Goal: Information Seeking & Learning: Learn about a topic

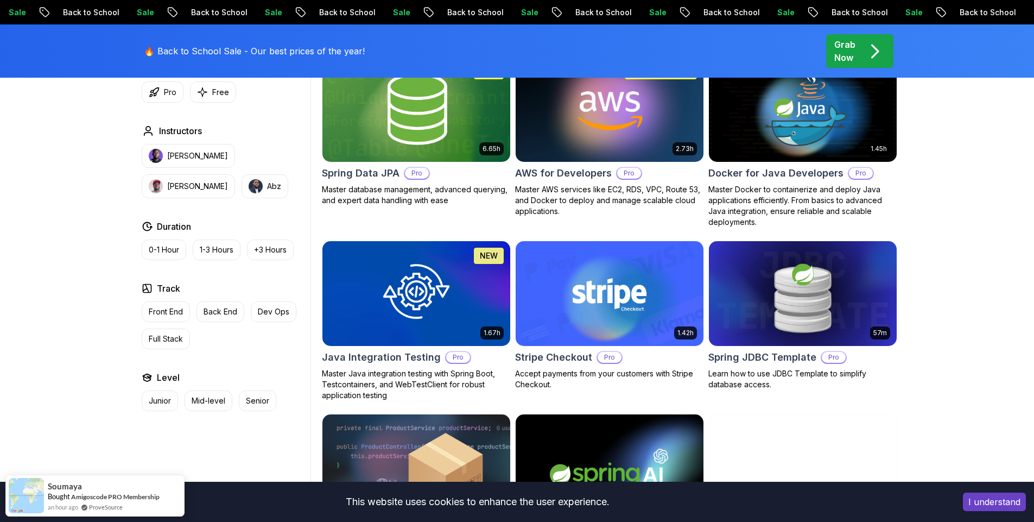
scroll to position [716, 0]
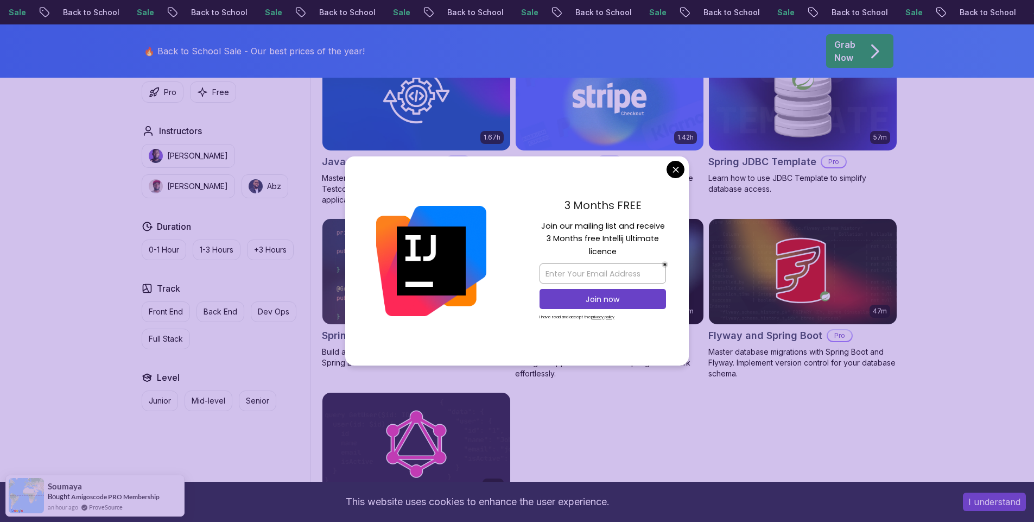
click at [674, 168] on body "Sale Back to School Sale Back to School Sale Back to School Sale Back to School…" at bounding box center [517, 209] width 1034 height 1850
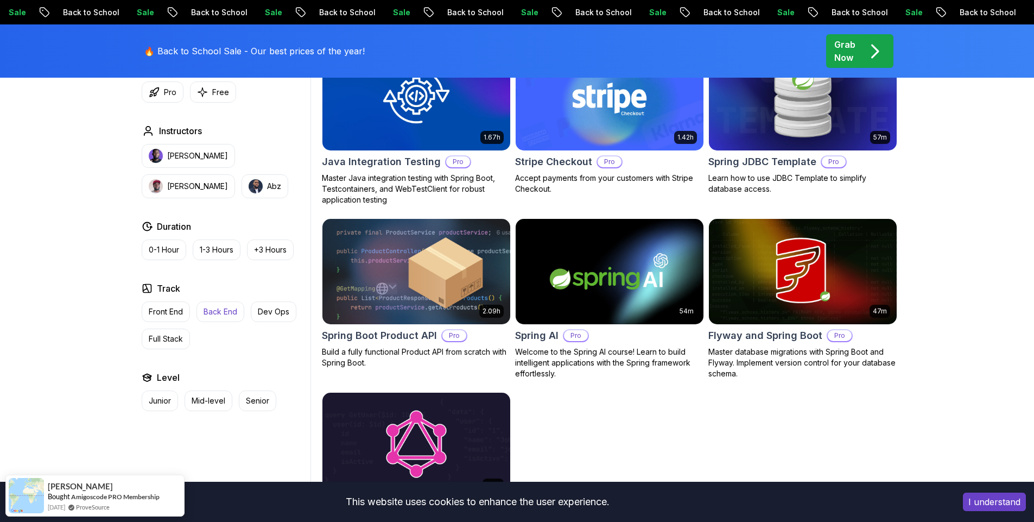
click at [223, 315] on p "Back End" at bounding box center [221, 311] width 34 height 11
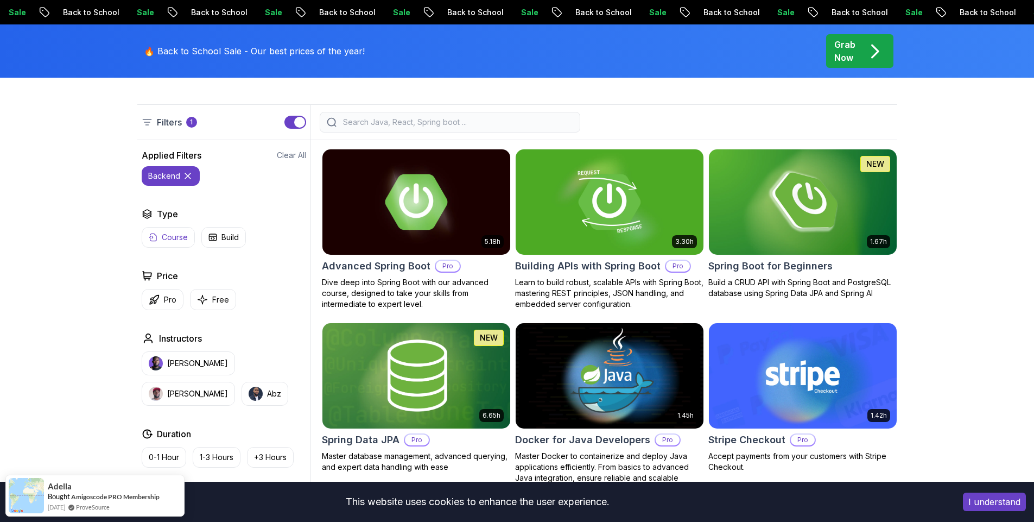
scroll to position [326, 0]
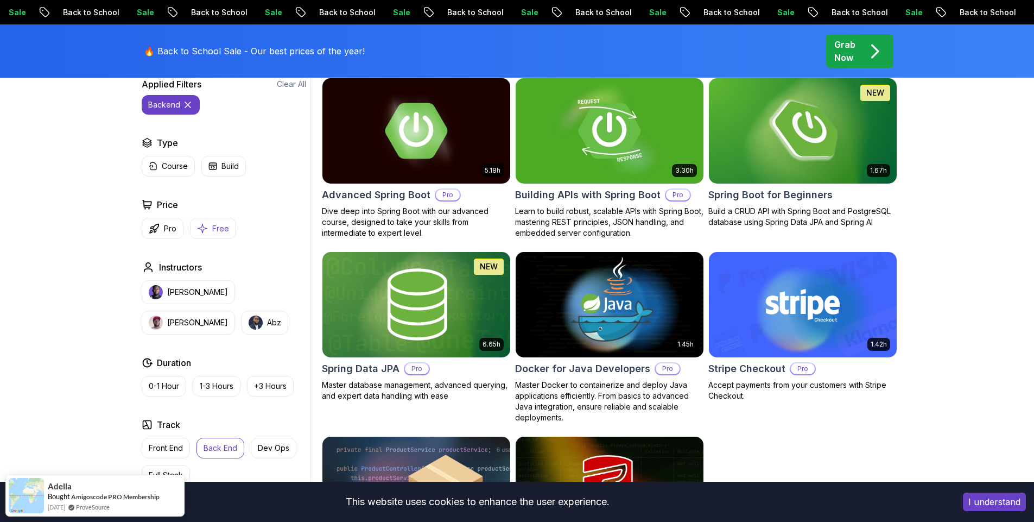
click at [221, 230] on p "Free" at bounding box center [220, 228] width 17 height 11
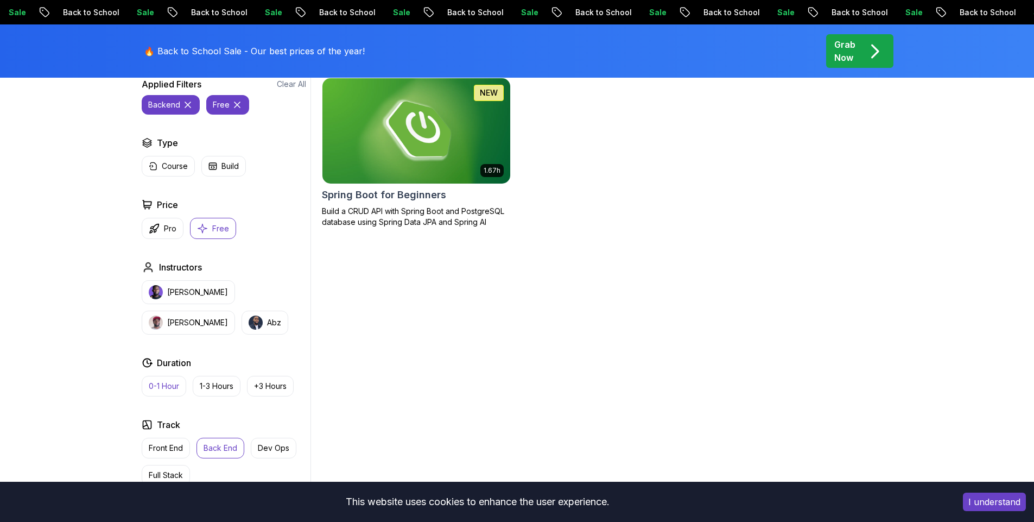
scroll to position [456, 0]
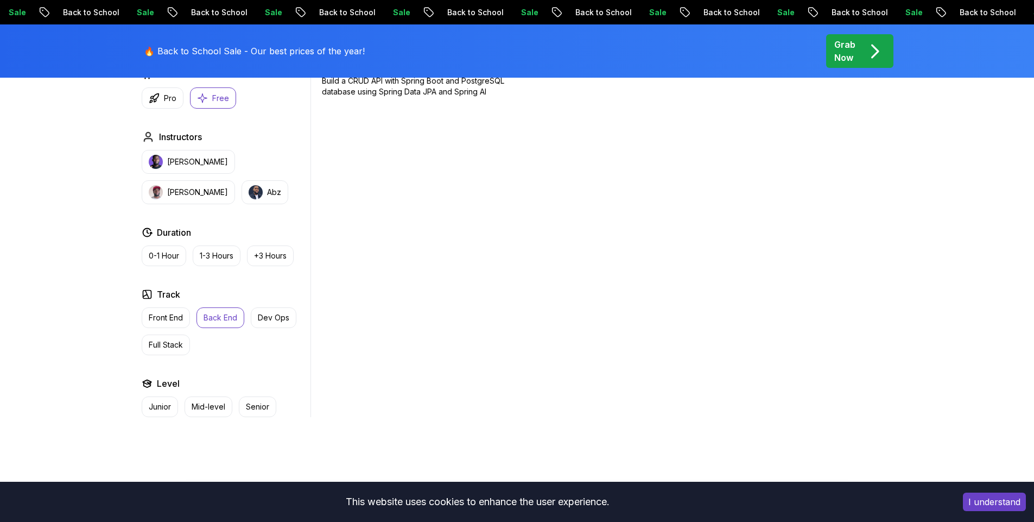
click at [218, 318] on p "Back End" at bounding box center [221, 317] width 34 height 11
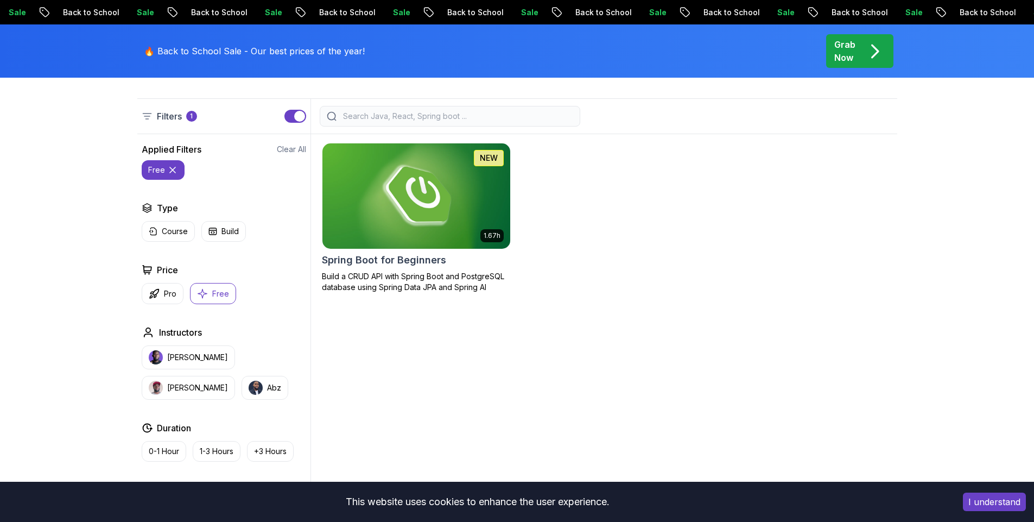
scroll to position [65, 0]
